Goal: Task Accomplishment & Management: Manage account settings

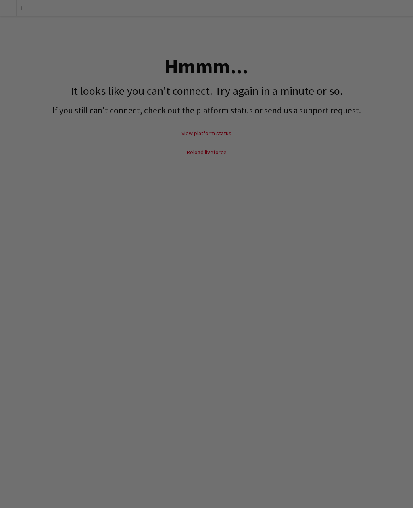
click at [13, 8] on div at bounding box center [208, 257] width 417 height 514
click at [55, 25] on div at bounding box center [208, 257] width 417 height 514
click at [53, 43] on div at bounding box center [208, 257] width 417 height 514
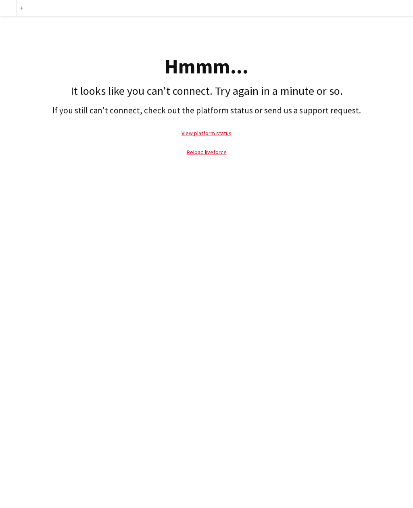
click at [213, 155] on link "Reload liveforce" at bounding box center [207, 152] width 40 height 7
click at [216, 149] on link "Reload liveforce" at bounding box center [207, 152] width 40 height 7
click at [217, 136] on link "View platform status" at bounding box center [207, 133] width 50 height 7
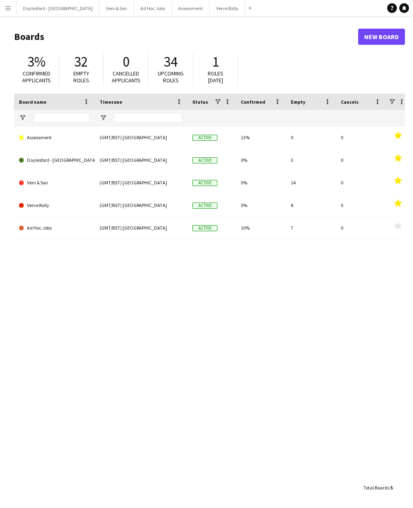
click at [16, 10] on button "Menu" at bounding box center [8, 8] width 16 height 16
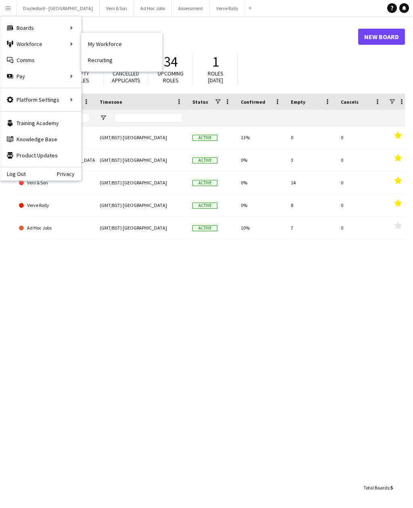
click at [104, 43] on link "My Workforce" at bounding box center [122, 44] width 81 height 16
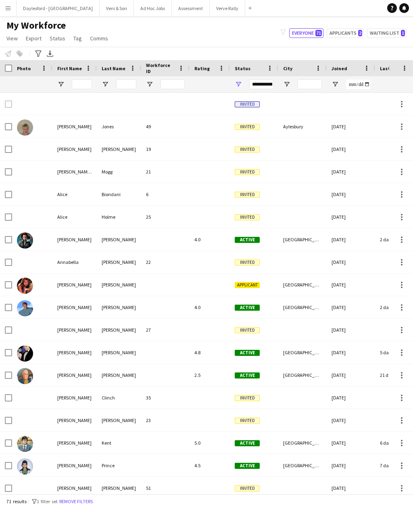
click at [314, 33] on button "Everyone 71" at bounding box center [306, 33] width 34 height 10
click at [152, 83] on span "Open Filter Menu" at bounding box center [149, 84] width 7 height 7
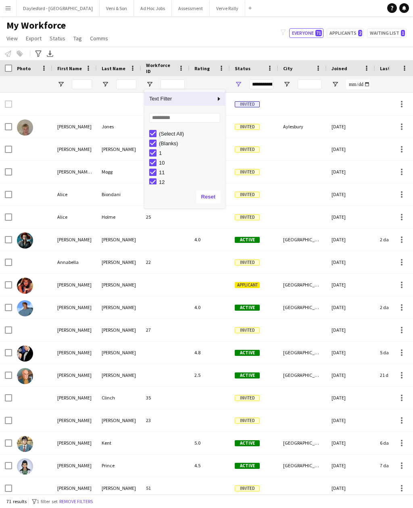
click at [174, 144] on div "(Blanks)" at bounding box center [191, 144] width 64 height 6
type input "**********"
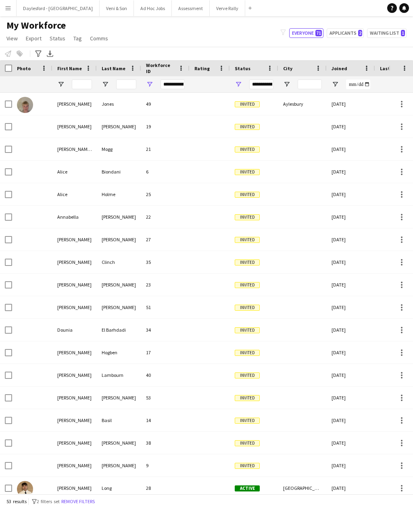
click at [247, 39] on div "My Workforce View Views Default view New view Update view Delete view Edit name…" at bounding box center [206, 32] width 413 height 27
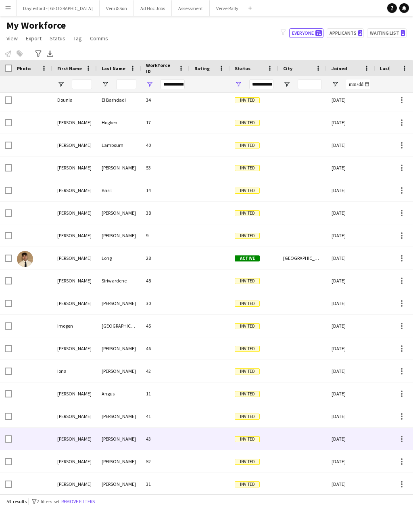
scroll to position [222, 0]
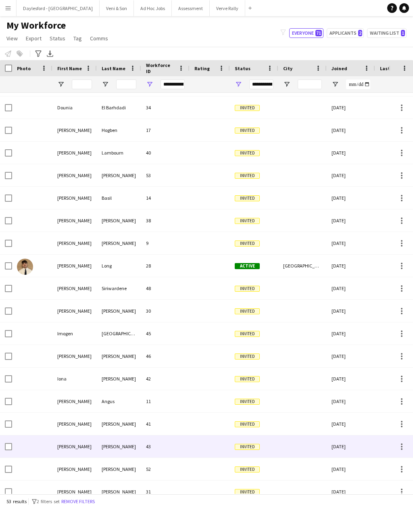
click at [203, 443] on div at bounding box center [210, 447] width 40 height 22
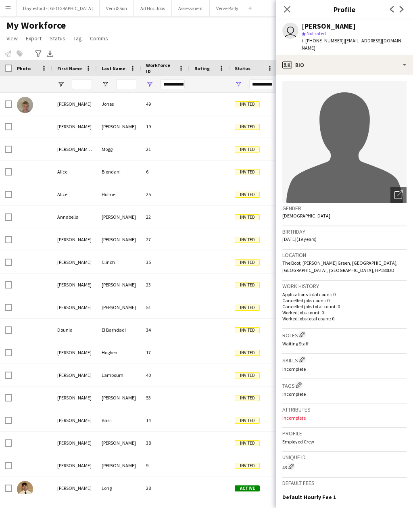
scroll to position [0, 0]
click at [286, 12] on icon "Close pop-in" at bounding box center [287, 9] width 6 height 6
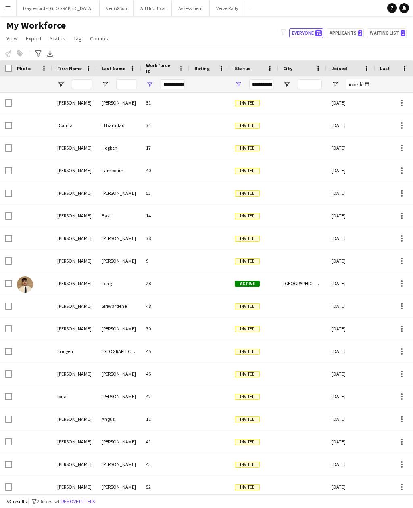
scroll to position [205, 0]
click at [208, 431] on div at bounding box center [210, 442] width 40 height 22
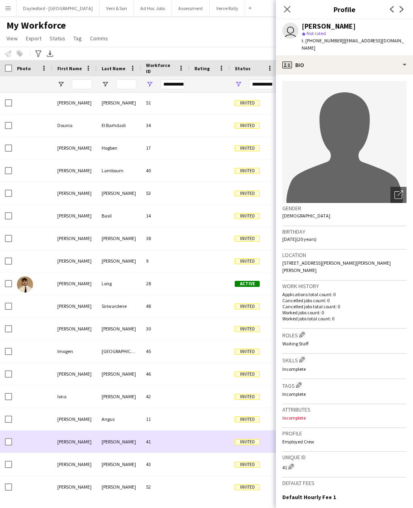
click at [292, 5] on app-icon "Close pop-in" at bounding box center [288, 9] width 10 height 10
